Goal: Go to known website: Go to known website

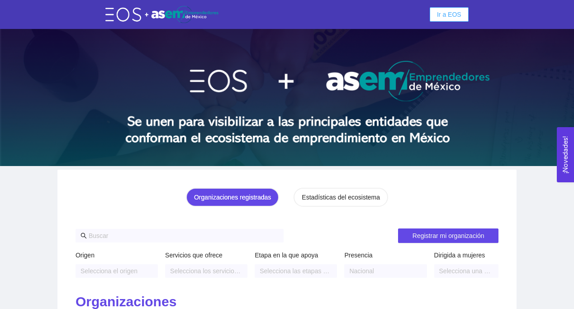
click at [452, 19] on button "Ir a EOS" at bounding box center [449, 14] width 39 height 14
